Goal: Find specific page/section: Find specific page/section

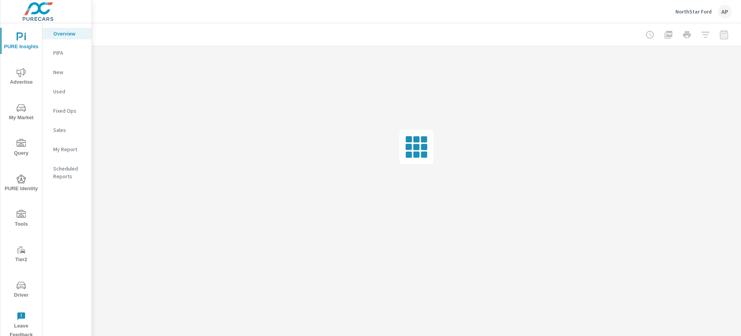
click at [687, 12] on p "NorthStar Ford" at bounding box center [694, 11] width 36 height 7
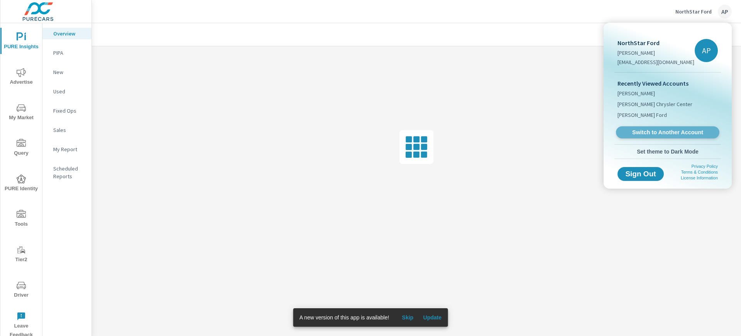
click at [680, 133] on span "Switch to Another Account" at bounding box center [667, 132] width 95 height 7
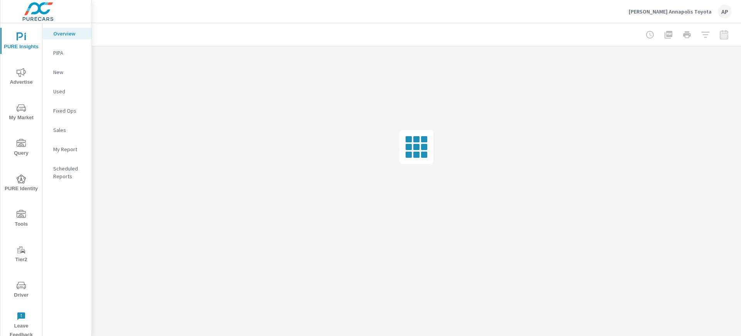
click at [28, 186] on span "PURE Identity" at bounding box center [21, 183] width 37 height 19
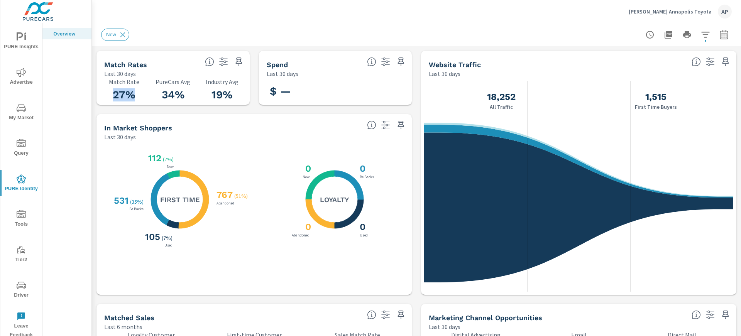
drag, startPoint x: 140, startPoint y: 96, endPoint x: 107, endPoint y: 95, distance: 32.8
click at [107, 95] on h3 "27%" at bounding box center [124, 94] width 40 height 13
click at [130, 93] on h3 "27%" at bounding box center [124, 94] width 40 height 13
click at [106, 91] on h3 "27%" at bounding box center [124, 94] width 40 height 13
drag, startPoint x: 125, startPoint y: 94, endPoint x: 133, endPoint y: 94, distance: 7.7
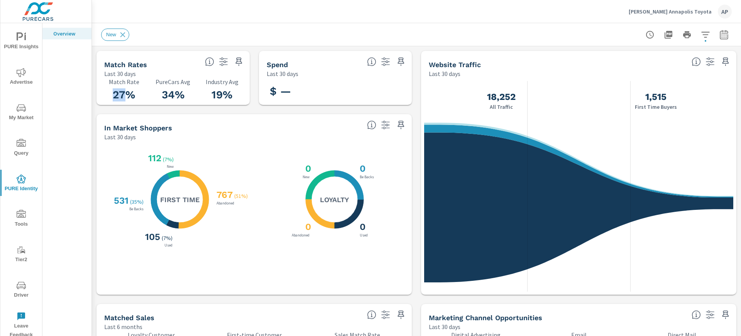
click at [125, 94] on h3 "27%" at bounding box center [124, 94] width 40 height 13
drag, startPoint x: 133, startPoint y: 94, endPoint x: 109, endPoint y: 94, distance: 23.9
click at [109, 94] on h3 "27%" at bounding box center [124, 94] width 40 height 13
